Goal: Task Accomplishment & Management: Complete application form

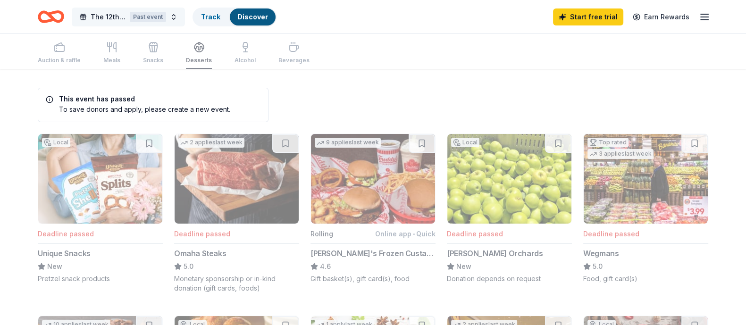
click at [111, 18] on span "The 12th Annual [PERSON_NAME] Fund Benefit "Team [PERSON_NAME]"" at bounding box center [108, 16] width 35 height 11
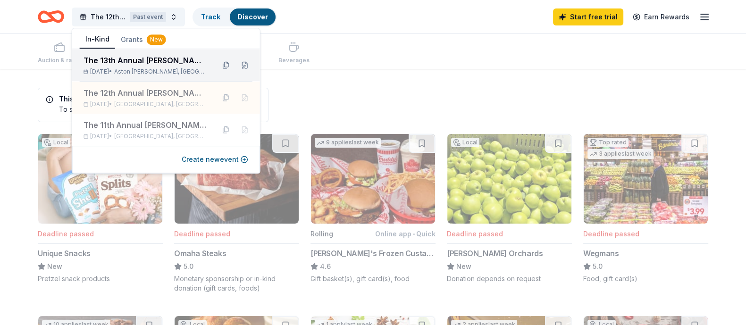
click at [138, 73] on span "Aston [PERSON_NAME], [GEOGRAPHIC_DATA]" at bounding box center [160, 72] width 93 height 8
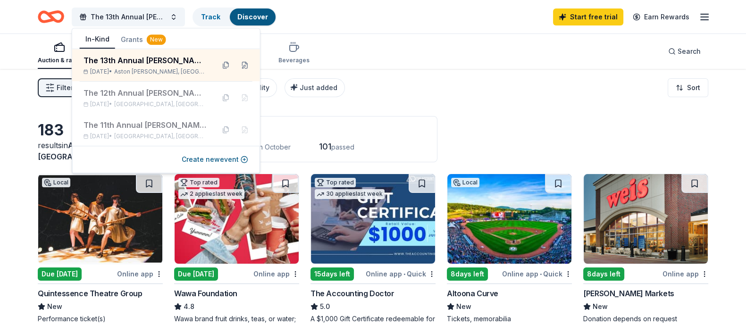
click at [399, 70] on div "Filter 2 Application methods Causes Eligibility Just added Sort" at bounding box center [373, 88] width 746 height 38
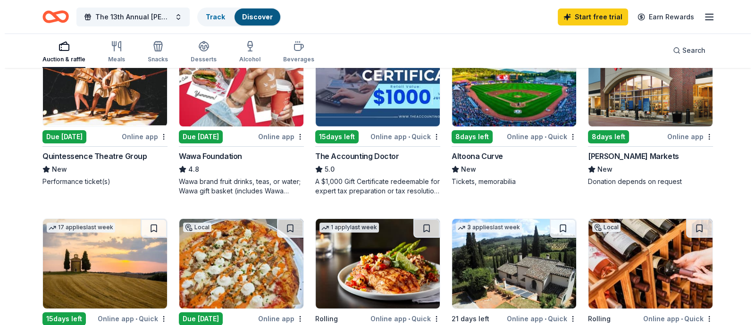
scroll to position [275, 0]
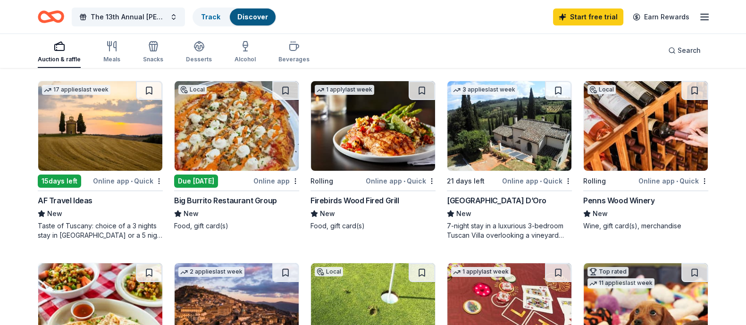
click at [637, 206] on div "Penns Wood Winery" at bounding box center [618, 200] width 71 height 11
click at [703, 14] on line "button" at bounding box center [705, 14] width 8 height 0
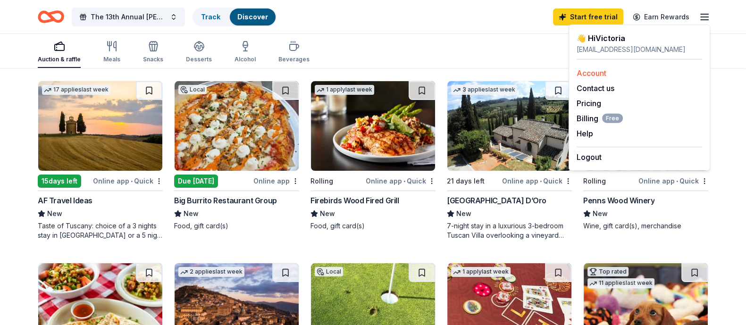
click at [617, 71] on div "Account" at bounding box center [640, 73] width 126 height 11
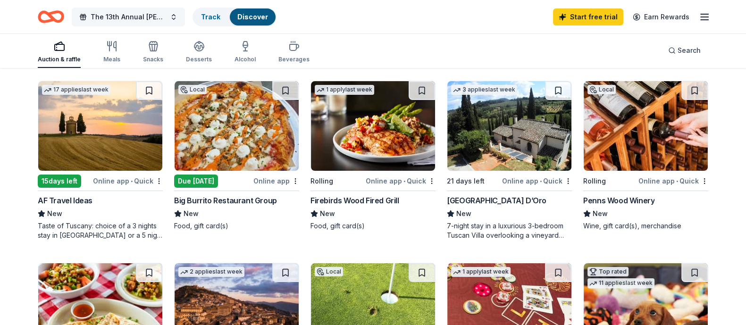
click at [166, 17] on span "The 13th Annual [PERSON_NAME] Fund Benefit "Team [PERSON_NAME]"" at bounding box center [129, 16] width 76 height 11
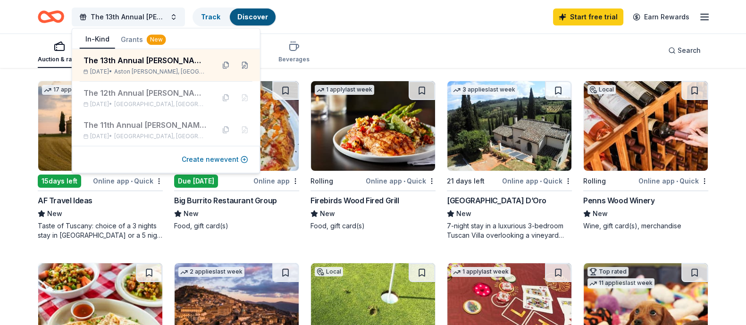
click at [232, 160] on button "Create new event" at bounding box center [215, 159] width 67 height 11
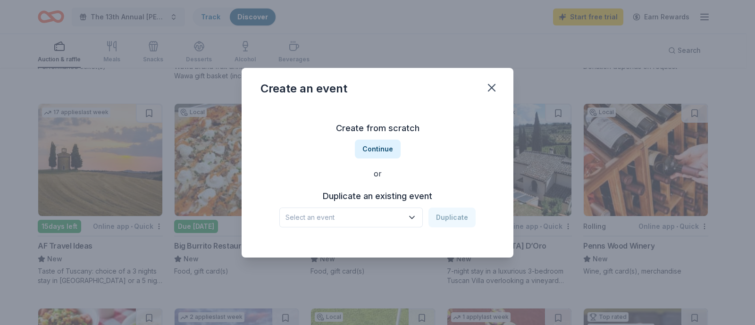
click at [386, 213] on span "Select an event" at bounding box center [345, 217] width 118 height 11
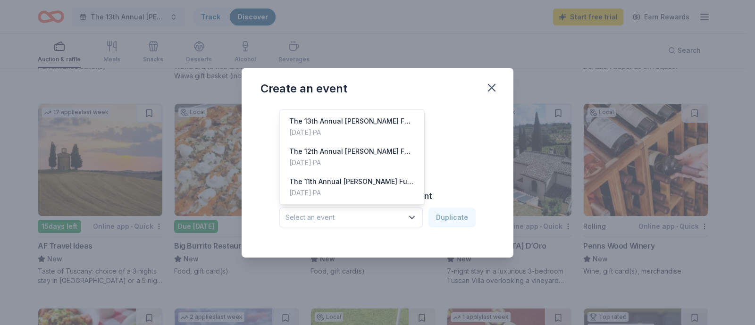
click at [493, 157] on div "Create from scratch Continue or Duplicate an existing event Select an event Dup…" at bounding box center [378, 174] width 234 height 137
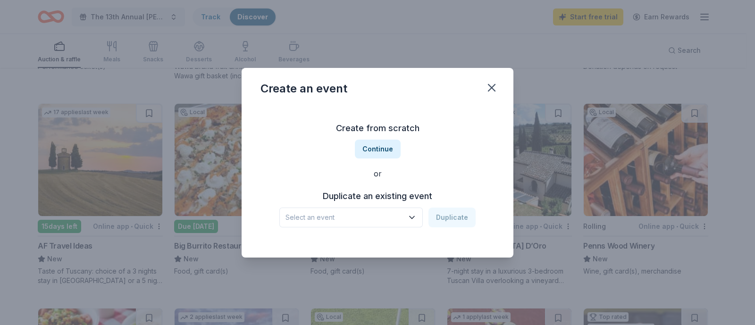
click at [462, 140] on div "Create from scratch Continue or Duplicate an existing event Select an event Dup…" at bounding box center [378, 174] width 234 height 137
click at [380, 150] on button "Continue" at bounding box center [378, 149] width 46 height 19
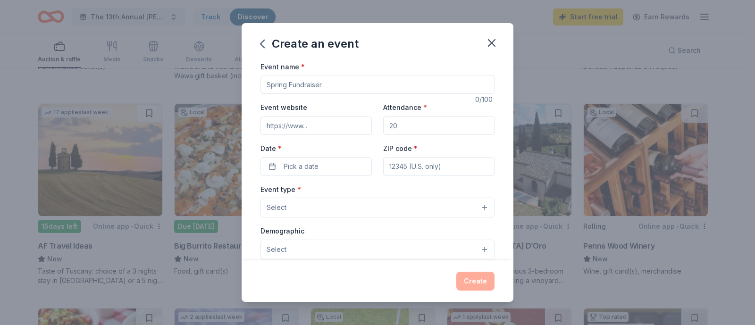
click at [304, 83] on input "Event name *" at bounding box center [378, 84] width 234 height 19
type input "Team [PERSON_NAME]; 13th Annual [PERSON_NAME] Fund Benefit"
click at [312, 118] on input "Event website" at bounding box center [316, 125] width 111 height 19
drag, startPoint x: 334, startPoint y: 133, endPoint x: 252, endPoint y: 128, distance: 81.8
click at [252, 128] on div "Event name * Team [PERSON_NAME]; 13th Annual [PERSON_NAME] Fund Benefit 51 /100…" at bounding box center [378, 161] width 272 height 200
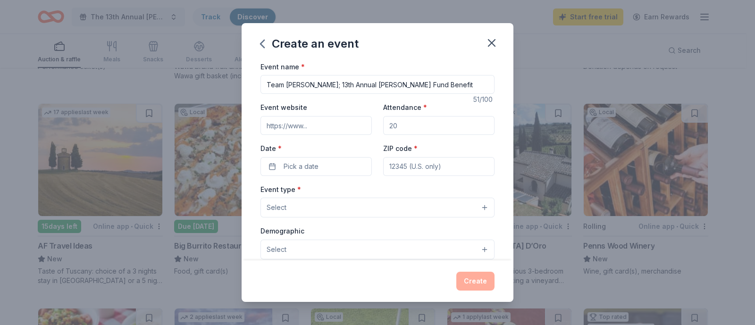
paste input "[URL][DOMAIN_NAME]"
type input "[URL][DOMAIN_NAME]"
drag, startPoint x: 425, startPoint y: 126, endPoint x: 325, endPoint y: 115, distance: 100.1
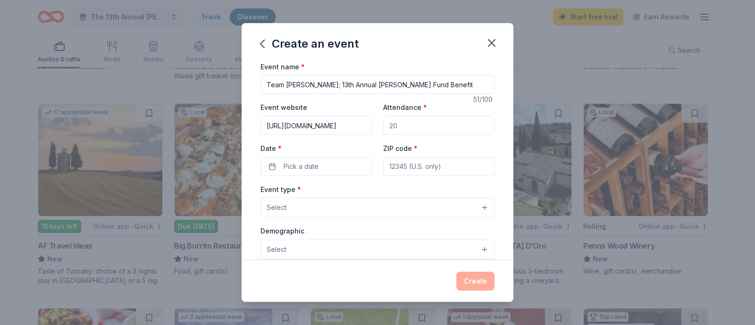
click at [330, 119] on div "Event website [URL][DOMAIN_NAME] Attendance * Date * Pick a date ZIP code *" at bounding box center [378, 138] width 234 height 74
type input "85"
click at [330, 171] on button "Pick a date" at bounding box center [316, 166] width 111 height 19
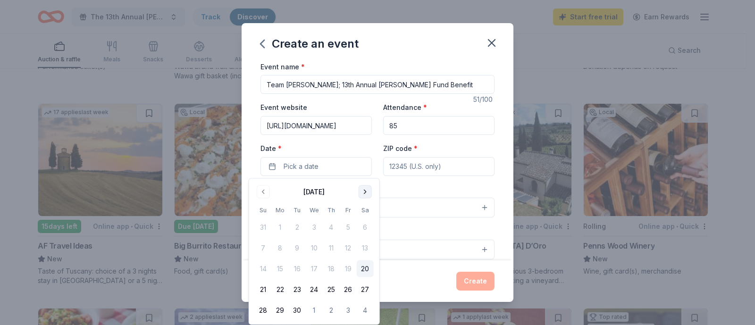
click at [366, 189] on button "Go to next month" at bounding box center [365, 192] width 13 height 13
click at [259, 264] on button "12" at bounding box center [263, 269] width 17 height 17
click at [399, 169] on input "ZIP code *" at bounding box center [438, 166] width 111 height 19
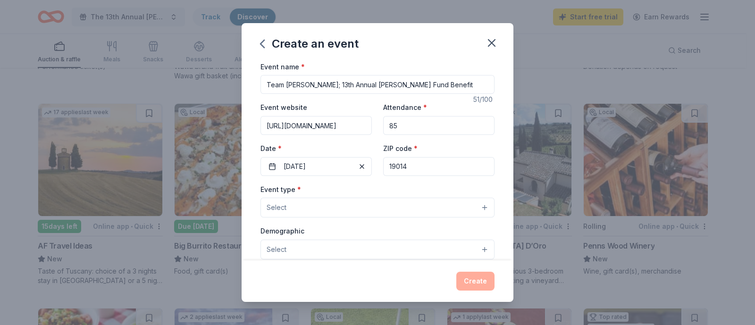
type input "19014"
click at [369, 199] on button "Select" at bounding box center [378, 208] width 234 height 20
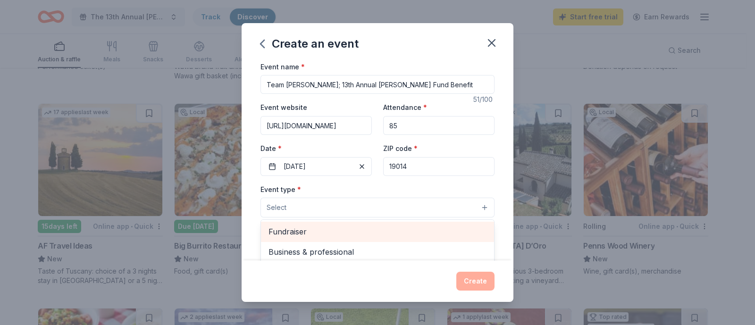
click at [372, 233] on span "Fundraiser" at bounding box center [378, 232] width 218 height 12
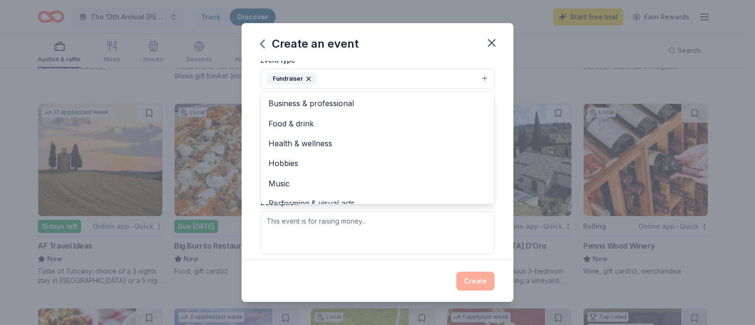
scroll to position [11, 0]
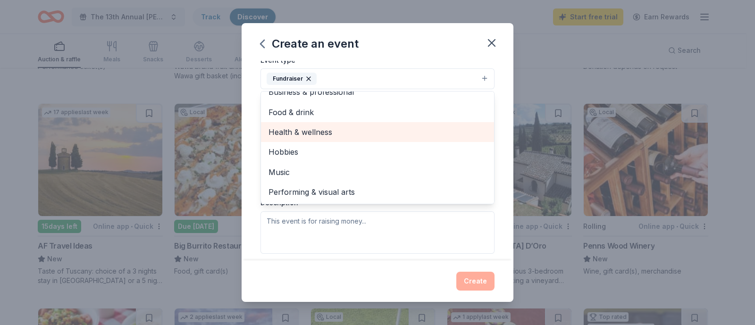
click at [300, 132] on span "Health & wellness" at bounding box center [378, 132] width 218 height 12
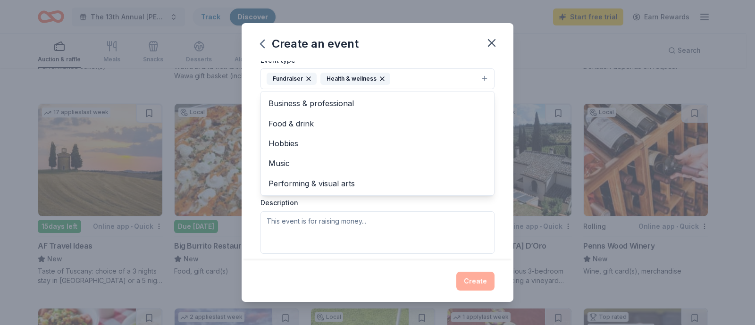
click at [361, 270] on div "Create an event Event name * Team [PERSON_NAME]; 13th Annual [PERSON_NAME] Fund…" at bounding box center [378, 162] width 272 height 279
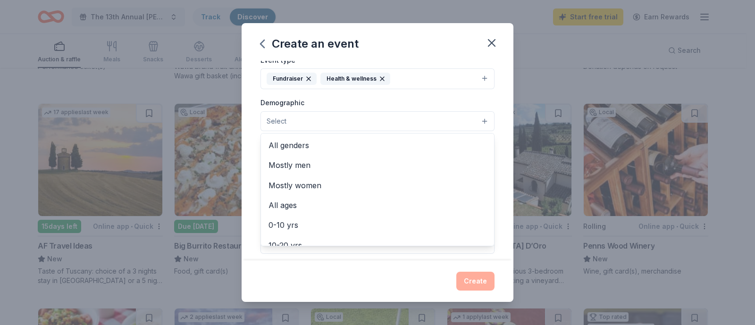
click at [302, 119] on button "Select" at bounding box center [378, 121] width 234 height 20
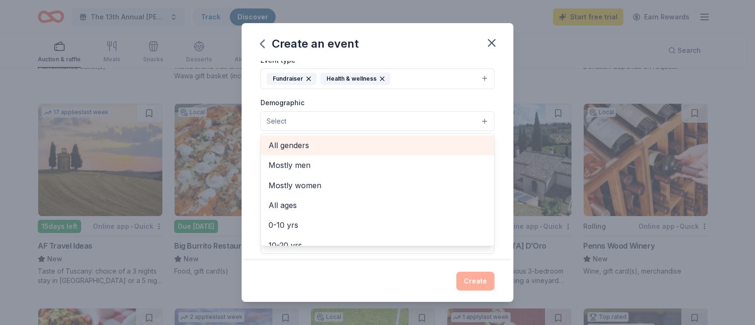
click at [352, 135] on div "All genders" at bounding box center [377, 145] width 233 height 20
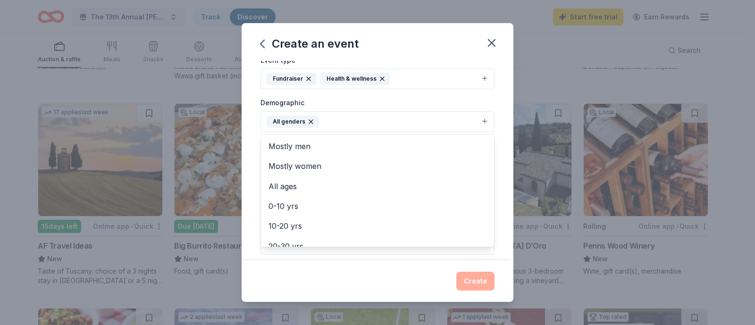
click at [347, 262] on div "Create an event Event name * Team [PERSON_NAME]; 13th Annual [PERSON_NAME] Fund…" at bounding box center [378, 162] width 272 height 279
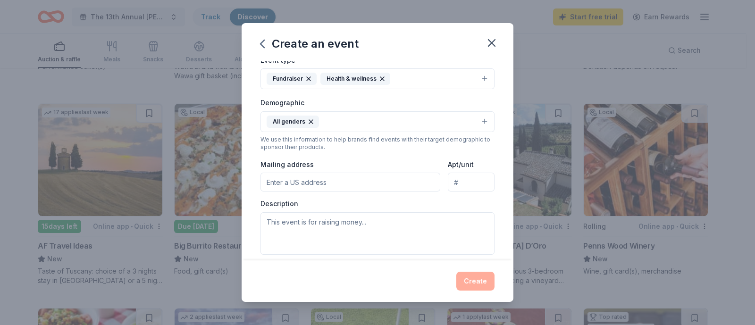
click at [298, 178] on input "Mailing address" at bounding box center [351, 182] width 180 height 19
click at [355, 272] on div "Create" at bounding box center [378, 281] width 234 height 19
click at [313, 185] on input "Mailing address" at bounding box center [351, 182] width 180 height 19
type input "[STREET_ADDRESS]"
click at [343, 233] on textarea at bounding box center [378, 233] width 234 height 42
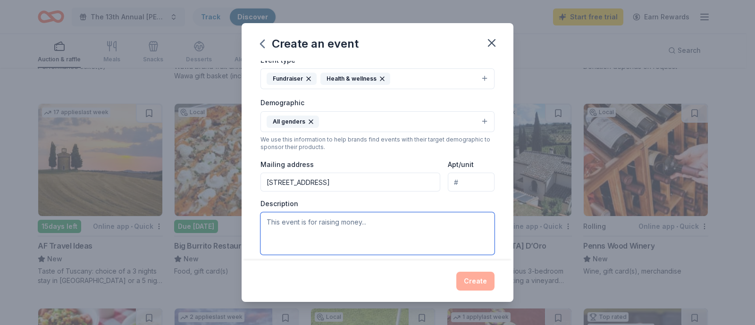
scroll to position [253, 0]
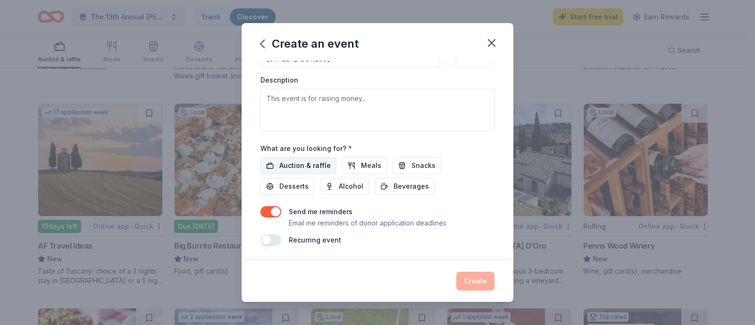
click at [304, 164] on span "Auction & raffle" at bounding box center [304, 165] width 51 height 11
click at [371, 161] on span "Meals" at bounding box center [371, 165] width 20 height 11
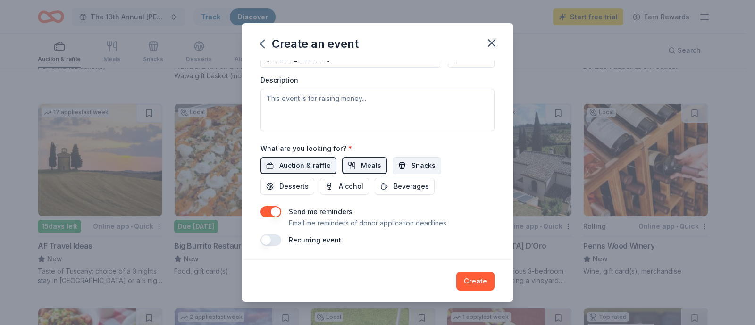
click at [412, 165] on span "Snacks" at bounding box center [424, 165] width 24 height 11
click at [364, 155] on div "What are you looking for? * Auction & raffle Meals Snacks Desserts Alcohol Beve…" at bounding box center [378, 169] width 234 height 52
click at [364, 163] on span "Meals" at bounding box center [371, 165] width 20 height 11
click at [295, 182] on span "Desserts" at bounding box center [293, 186] width 29 height 11
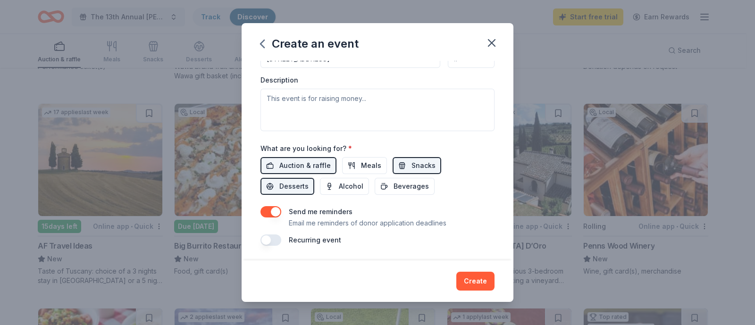
click at [276, 211] on button "button" at bounding box center [271, 211] width 21 height 11
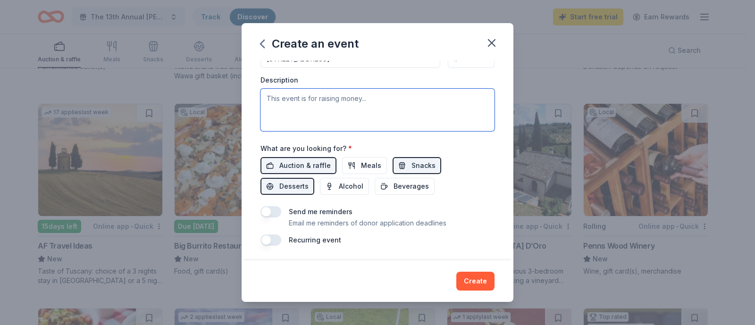
click at [291, 110] on textarea at bounding box center [378, 110] width 234 height 42
paste textarea "lo ipsu do Sitametc, adi E se d 80-eius-tem Incid utl Etdolo magnaa enimadmi ve…"
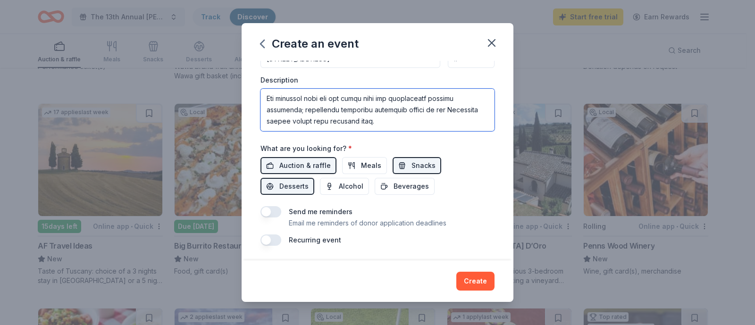
scroll to position [502, 0]
drag, startPoint x: 307, startPoint y: 112, endPoint x: 256, endPoint y: 97, distance: 53.2
click at [256, 97] on div "Event name * Team [PERSON_NAME]; 13th Annual [PERSON_NAME] Fund Benefit 51 /100…" at bounding box center [378, 161] width 272 height 200
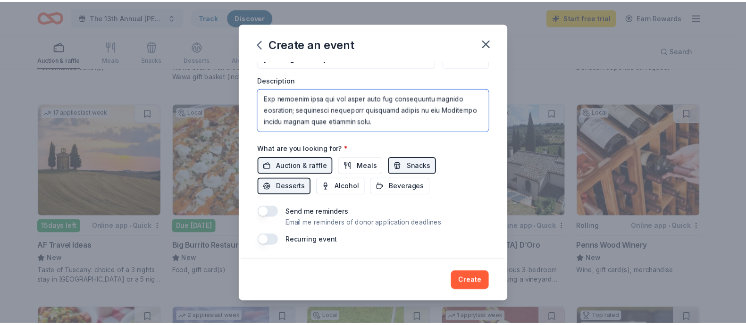
scroll to position [481, 0]
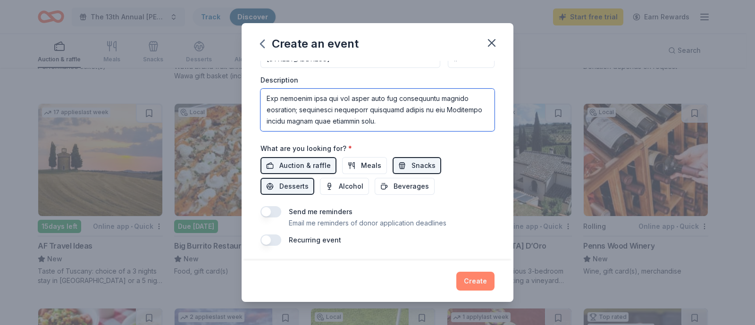
type textarea "lo ipsu do Sitametc, adi E se d 80-eius-tem Incid utl Etdolo magnaa enimadmi ve…"
click at [460, 273] on button "Create" at bounding box center [475, 281] width 38 height 19
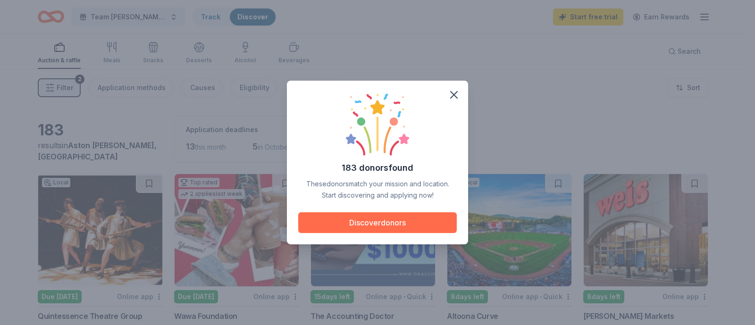
click at [390, 227] on button "Discover donors" at bounding box center [377, 222] width 159 height 21
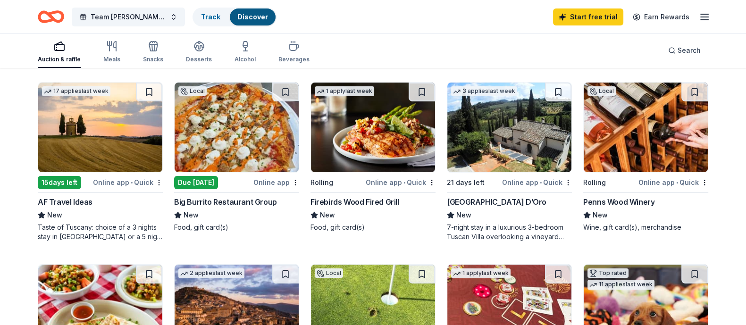
scroll to position [275, 0]
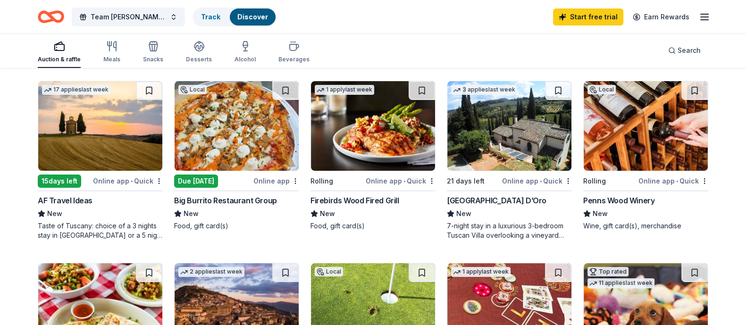
click at [372, 206] on div "Firebirds Wood Fired Grill" at bounding box center [355, 200] width 89 height 11
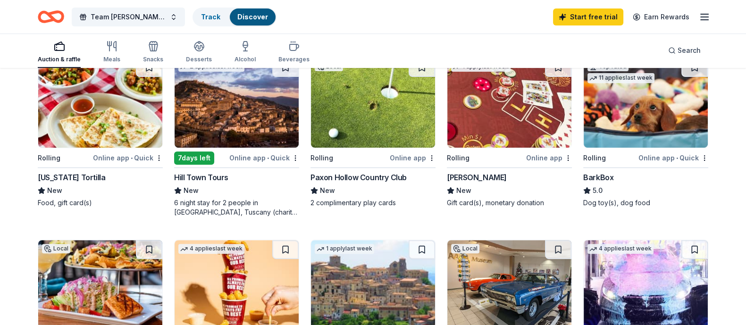
scroll to position [495, 0]
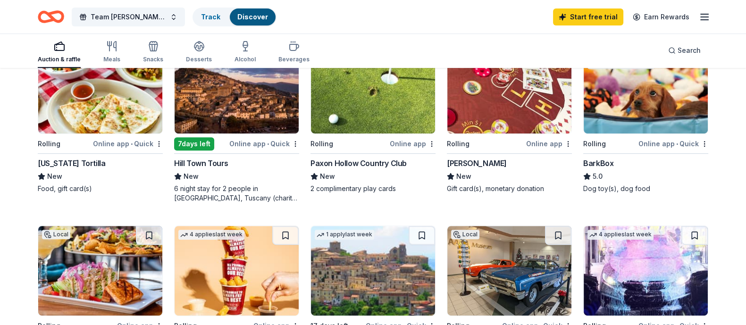
click at [625, 134] on img at bounding box center [646, 89] width 124 height 90
click at [156, 25] on button "Team [PERSON_NAME]; 13th Annual [PERSON_NAME] Fund Benefit" at bounding box center [128, 17] width 113 height 19
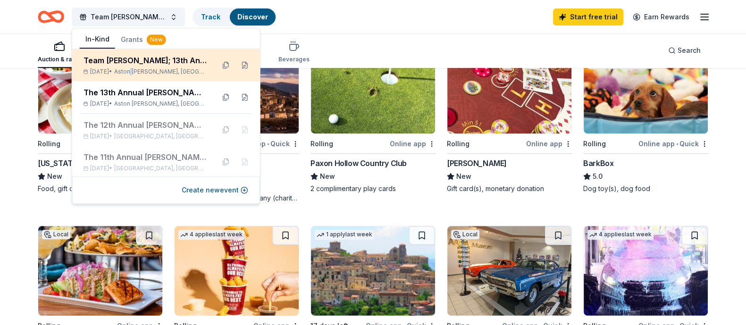
click at [148, 66] on div "Team [PERSON_NAME]; 13th Annual [PERSON_NAME] Fund Benefit [DATE] • [GEOGRAPHIC…" at bounding box center [146, 65] width 124 height 21
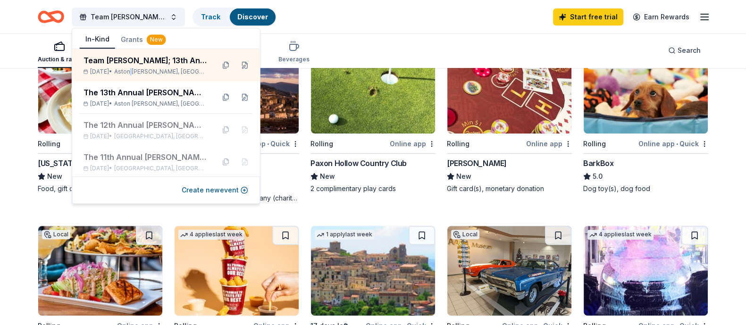
click at [633, 194] on div "Top rated 11 applies last week Rolling Online app • Quick BarkBox 5.0 Dog toy(s…" at bounding box center [645, 118] width 125 height 150
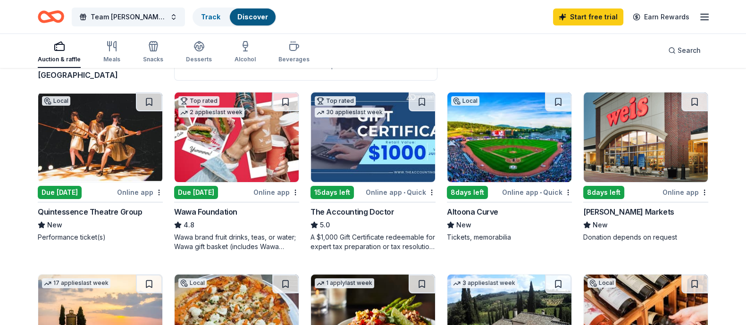
scroll to position [0, 0]
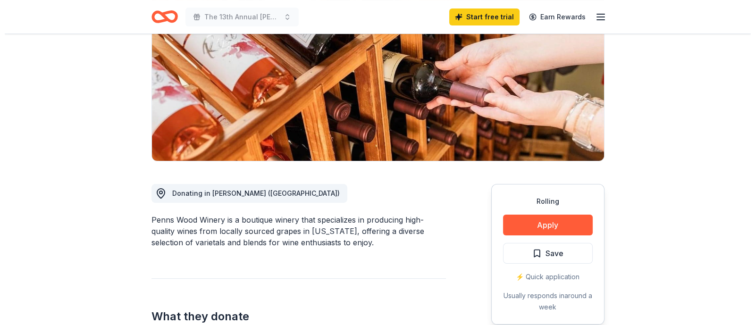
scroll to position [275, 0]
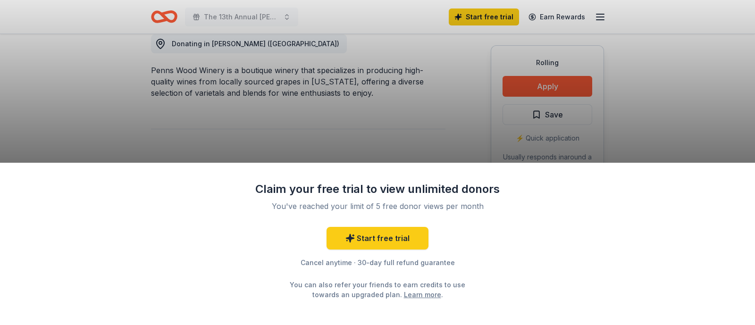
click at [585, 246] on div "Claim your free trial to view unlimited donors You've reached your limit of 5 f…" at bounding box center [377, 244] width 755 height 163
click at [652, 108] on div "Claim your free trial to view unlimited donors You've reached your limit of 5 f…" at bounding box center [377, 162] width 755 height 325
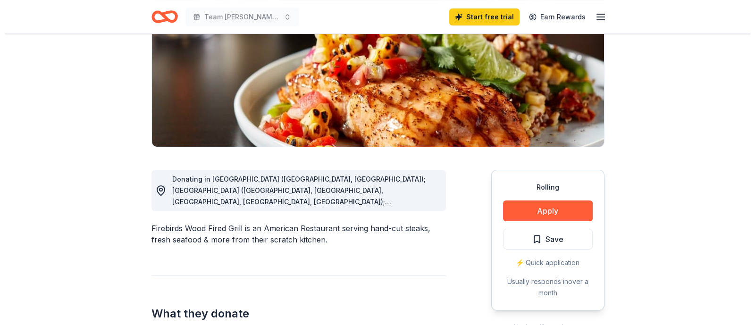
scroll to position [275, 0]
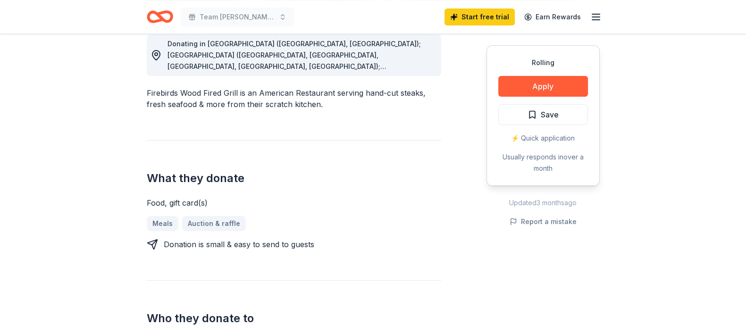
click at [536, 72] on div "Rolling Apply Save ⚡️ Quick application Usually responds in over a month" at bounding box center [543, 115] width 113 height 141
click at [542, 85] on button "Apply" at bounding box center [544, 86] width 90 height 21
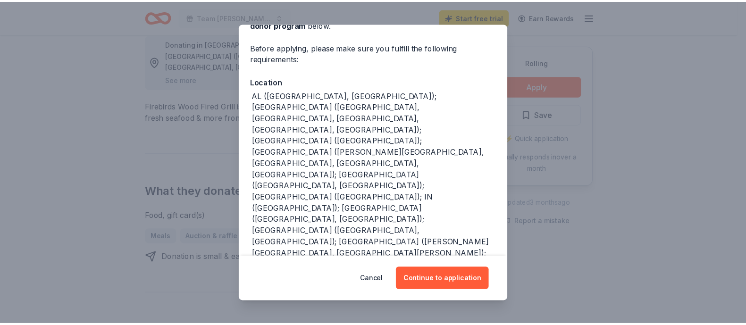
scroll to position [80, 0]
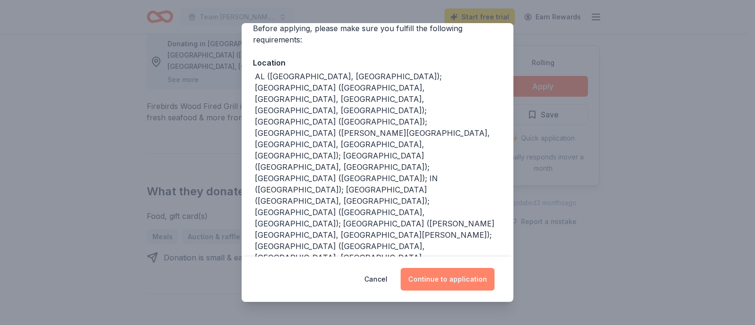
click at [473, 281] on button "Continue to application" at bounding box center [448, 279] width 94 height 23
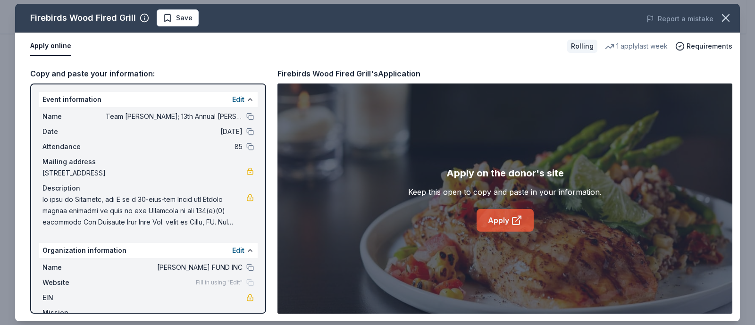
click at [503, 221] on link "Apply" at bounding box center [505, 220] width 57 height 23
click at [728, 12] on icon "button" at bounding box center [725, 17] width 13 height 13
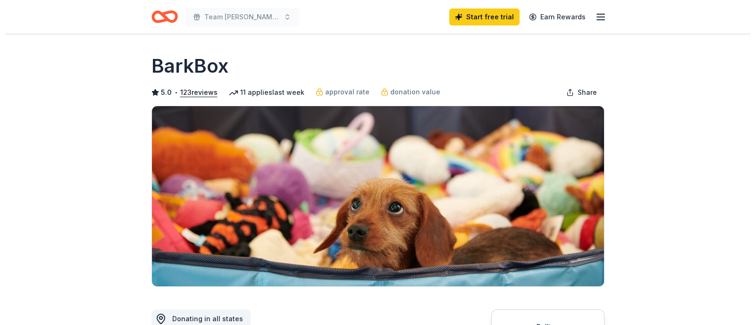
scroll to position [137, 0]
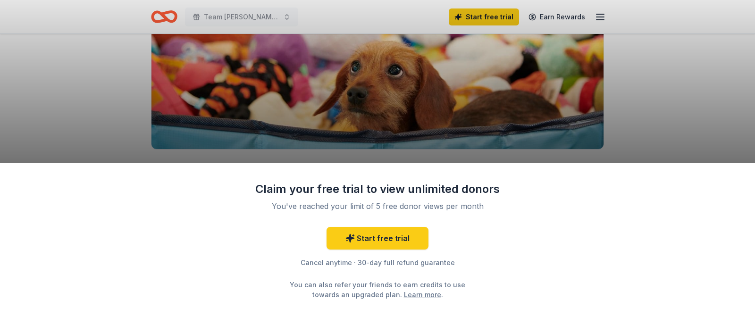
drag, startPoint x: 703, startPoint y: 109, endPoint x: 692, endPoint y: 112, distance: 11.7
click at [692, 112] on div "Claim your free trial to view unlimited donors You've reached your limit of 5 f…" at bounding box center [377, 162] width 755 height 325
